Goal: Find specific page/section: Find specific page/section

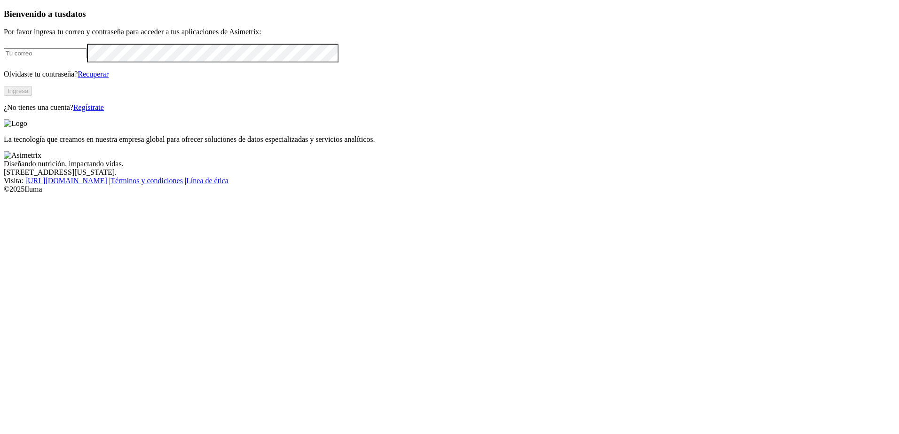
type input "[EMAIL_ADDRESS][DOMAIN_NAME]"
click at [32, 96] on button "Ingresa" at bounding box center [18, 91] width 28 height 10
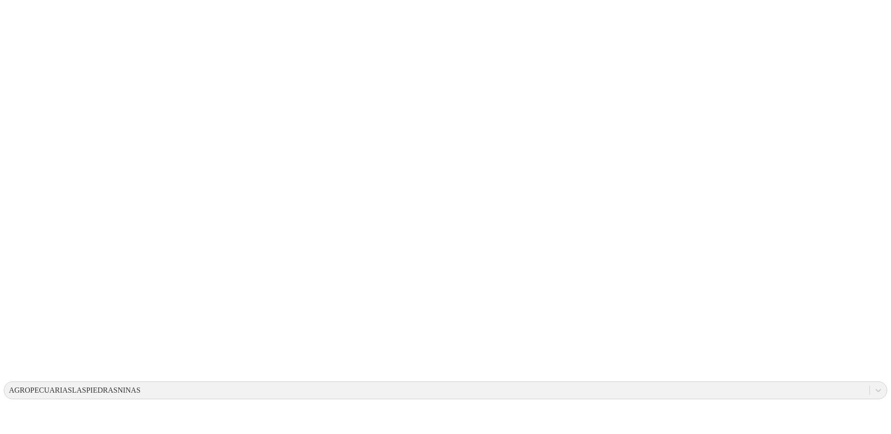
drag, startPoint x: 461, startPoint y: 138, endPoint x: 561, endPoint y: 192, distance: 113.5
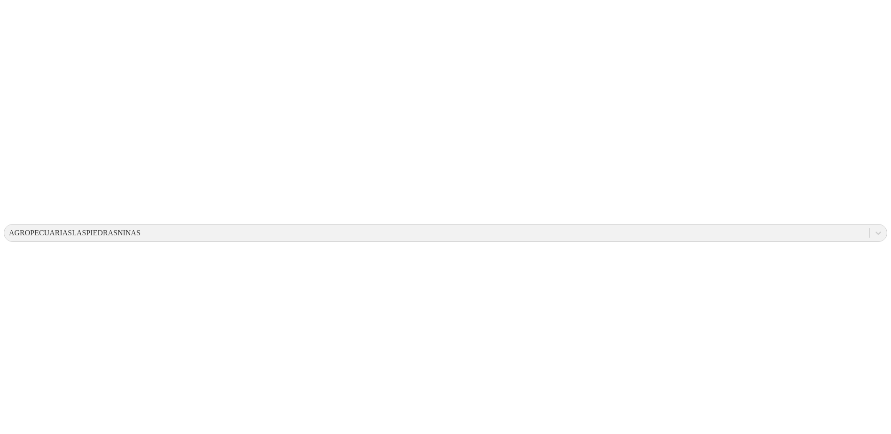
scroll to position [90, 0]
drag, startPoint x: 567, startPoint y: 254, endPoint x: 602, endPoint y: 253, distance: 35.2
drag, startPoint x: 591, startPoint y: 251, endPoint x: 570, endPoint y: 251, distance: 21.2
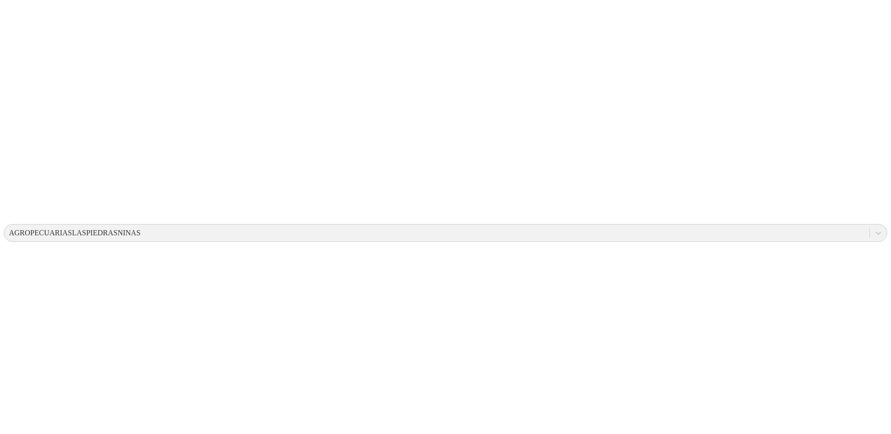
drag, startPoint x: 562, startPoint y: 249, endPoint x: 592, endPoint y: 250, distance: 30.1
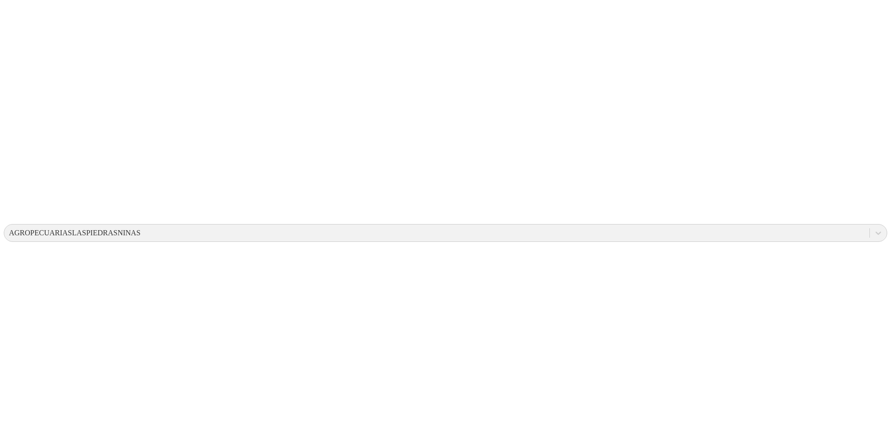
drag, startPoint x: 617, startPoint y: 250, endPoint x: 578, endPoint y: 250, distance: 39.0
drag, startPoint x: 578, startPoint y: 250, endPoint x: 556, endPoint y: 249, distance: 21.2
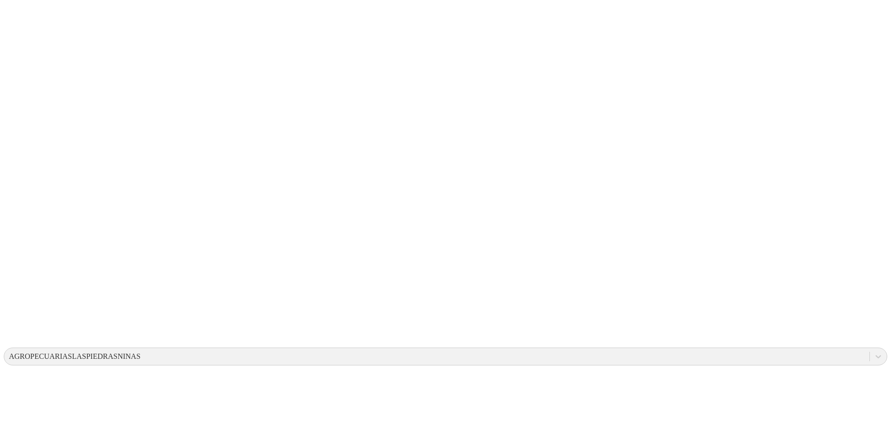
scroll to position [0, 0]
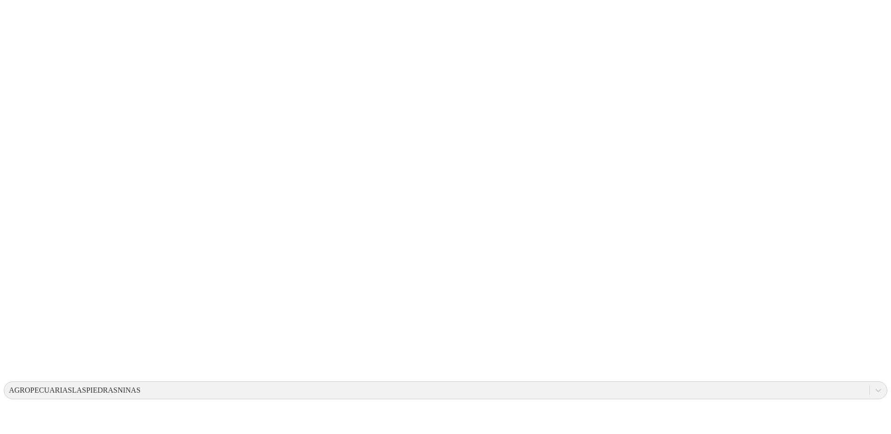
drag, startPoint x: 450, startPoint y: 134, endPoint x: 583, endPoint y: 179, distance: 139.8
drag, startPoint x: 445, startPoint y: 136, endPoint x: 564, endPoint y: 212, distance: 141.4
